Goal: Complete application form

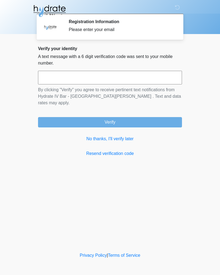
click at [113, 81] on input "text" at bounding box center [110, 78] width 144 height 14
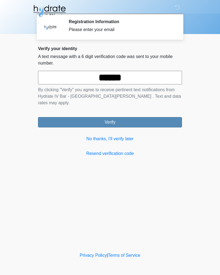
type input "******"
click at [127, 117] on button "Verify" at bounding box center [110, 122] width 144 height 10
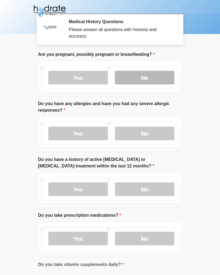
click at [151, 79] on label "No" at bounding box center [145, 78] width 60 height 14
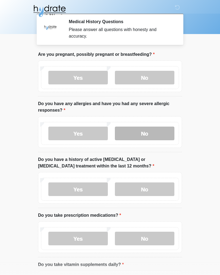
click at [147, 134] on label "No" at bounding box center [145, 133] width 60 height 14
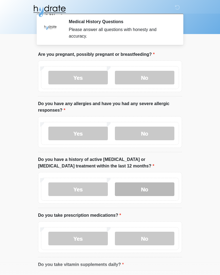
click at [152, 185] on label "No" at bounding box center [145, 189] width 60 height 14
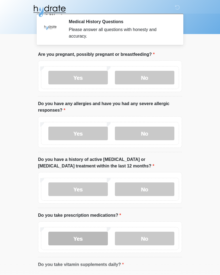
click at [86, 236] on label "Yes" at bounding box center [78, 238] width 60 height 14
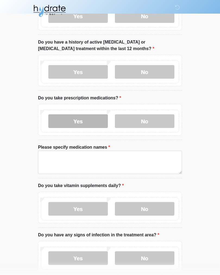
scroll to position [120, 0]
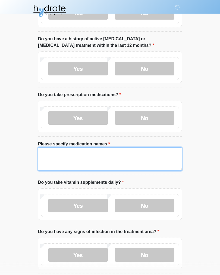
click at [47, 156] on textarea "Please specify medication names" at bounding box center [110, 158] width 144 height 23
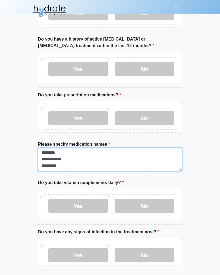
scroll to position [4, 0]
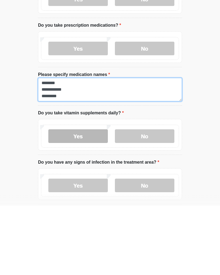
type textarea "**********"
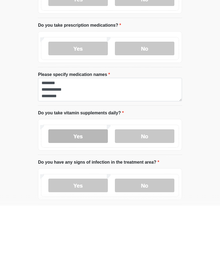
click at [87, 199] on label "Yes" at bounding box center [78, 206] width 60 height 14
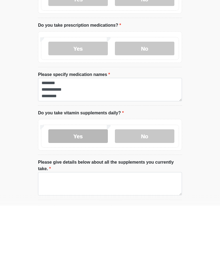
scroll to position [190, 0]
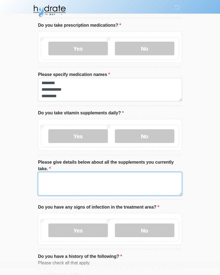
click at [55, 176] on textarea "Please give details below about all the supplements you currently take." at bounding box center [110, 183] width 144 height 23
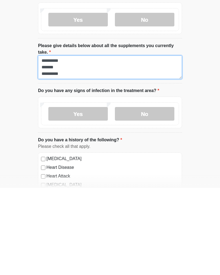
scroll to position [219, 0]
type textarea "**********"
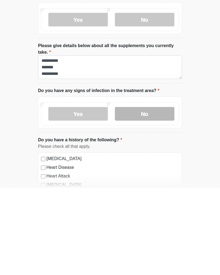
click at [149, 194] on label "No" at bounding box center [145, 201] width 60 height 14
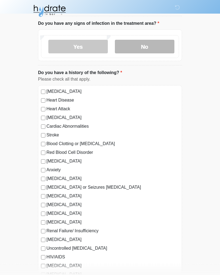
scroll to position [381, 0]
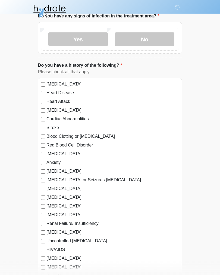
click at [48, 82] on label "High Blood Pressure" at bounding box center [112, 84] width 133 height 7
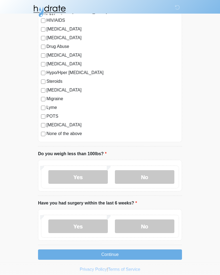
scroll to position [614, 0]
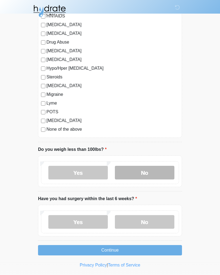
click at [155, 169] on label "No" at bounding box center [145, 173] width 60 height 14
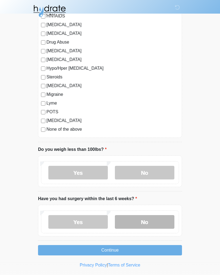
click at [152, 216] on label "No" at bounding box center [145, 222] width 60 height 14
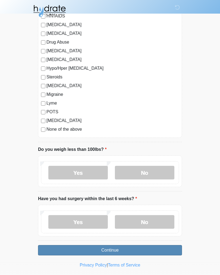
click at [114, 245] on button "Continue" at bounding box center [110, 250] width 144 height 10
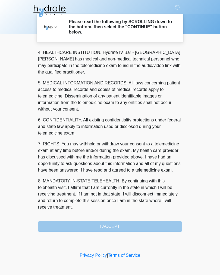
scroll to position [156, 0]
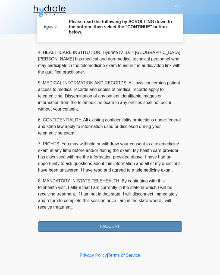
click at [115, 224] on button "I ACCEPT" at bounding box center [110, 226] width 144 height 10
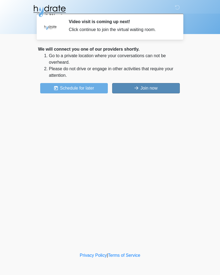
click at [156, 86] on button "Join now" at bounding box center [146, 88] width 68 height 10
